Goal: Task Accomplishment & Management: Use online tool/utility

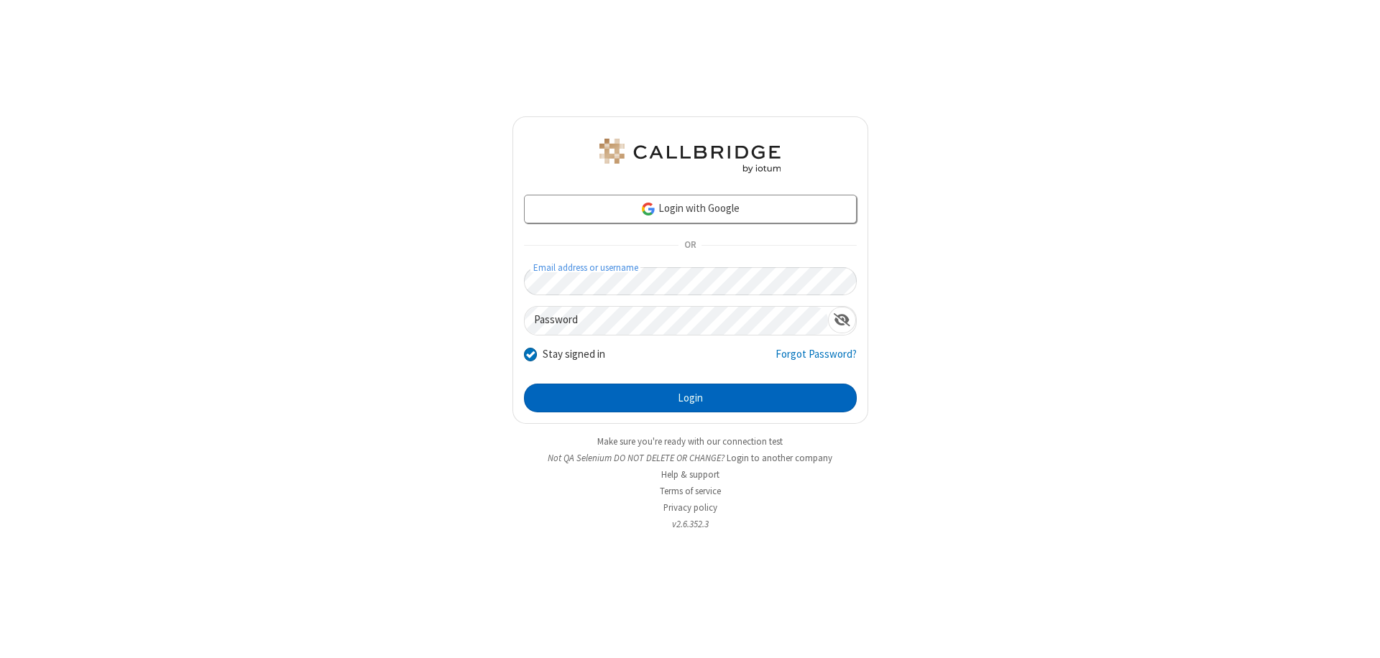
click at [690, 398] on button "Login" at bounding box center [690, 398] width 333 height 29
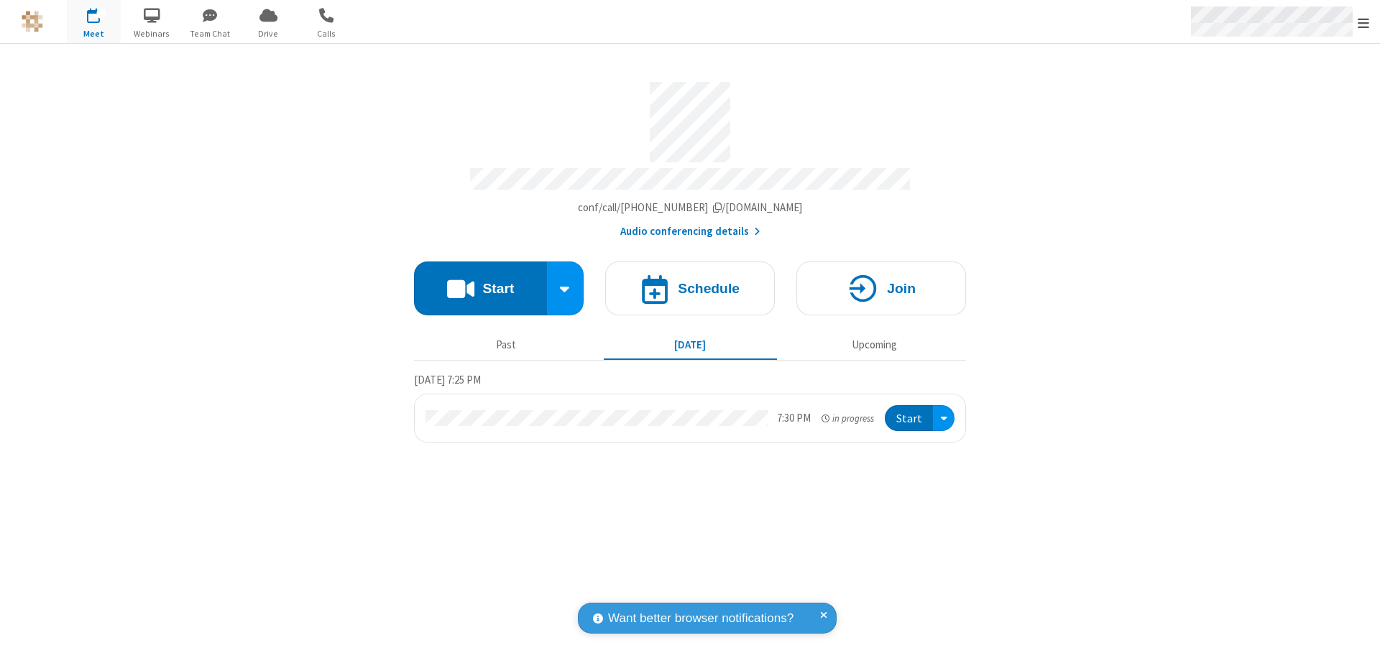
click at [1363, 22] on span "Open menu" at bounding box center [1362, 23] width 11 height 14
click at [268, 33] on span "Drive" at bounding box center [268, 33] width 54 height 13
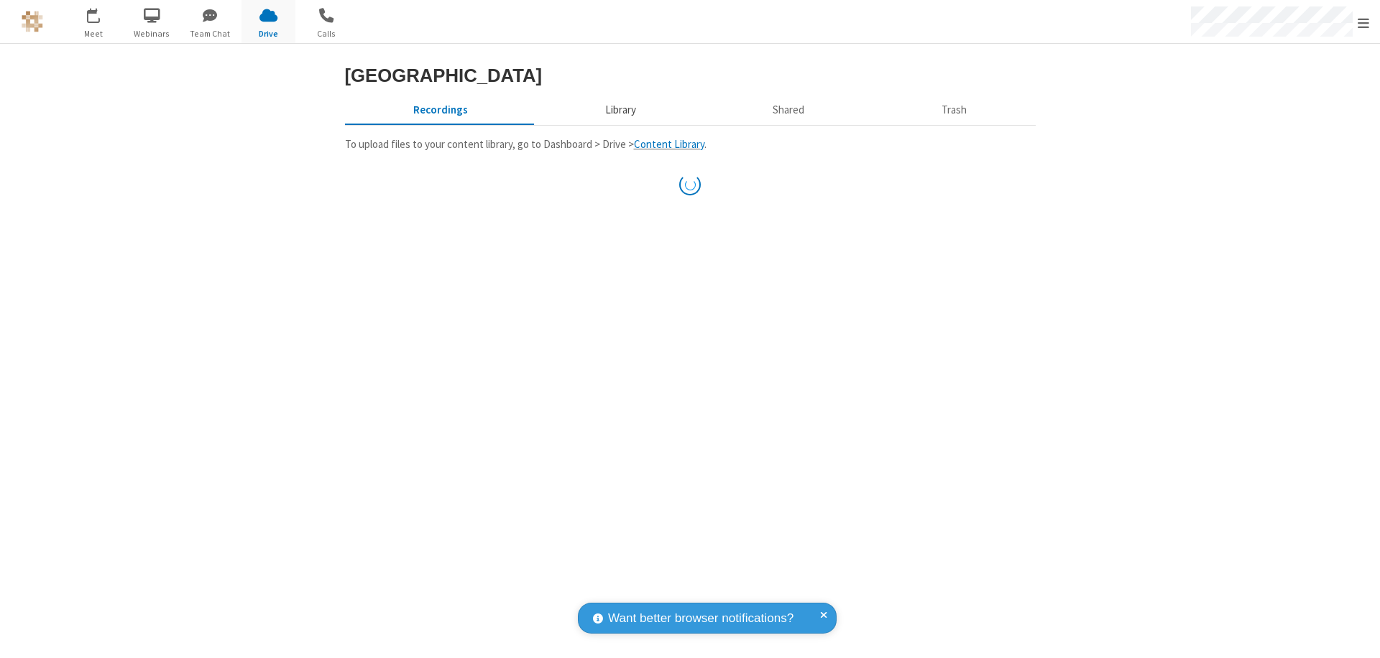
click at [618, 124] on button "Library" at bounding box center [620, 109] width 168 height 27
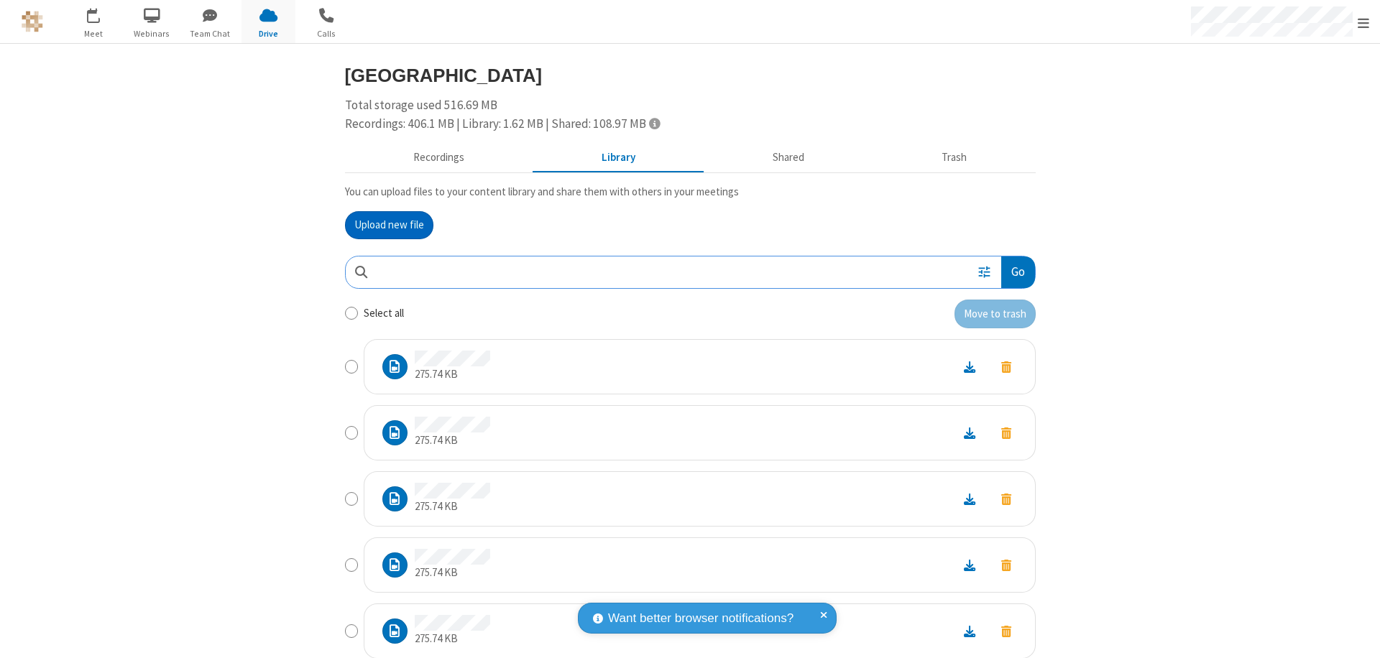
click at [1012, 272] on button "Go" at bounding box center [1017, 273] width 33 height 32
click at [389, 225] on button "Upload new file" at bounding box center [389, 225] width 88 height 29
